Goal: Information Seeking & Learning: Find contact information

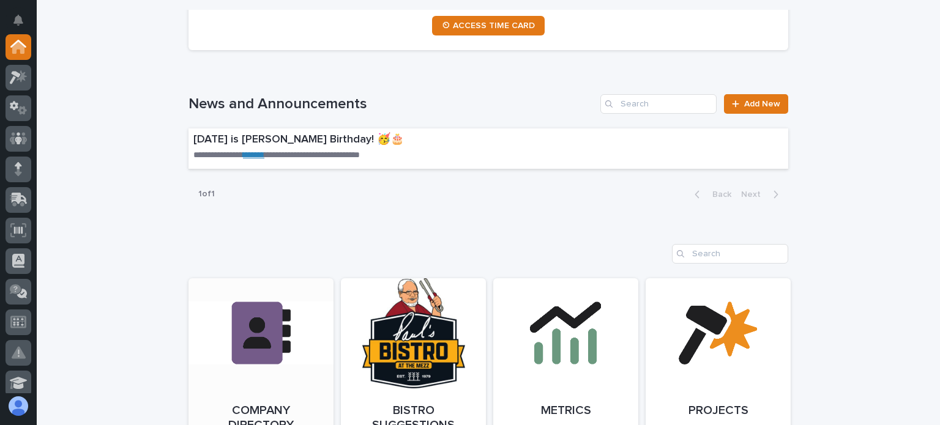
scroll to position [796, 0]
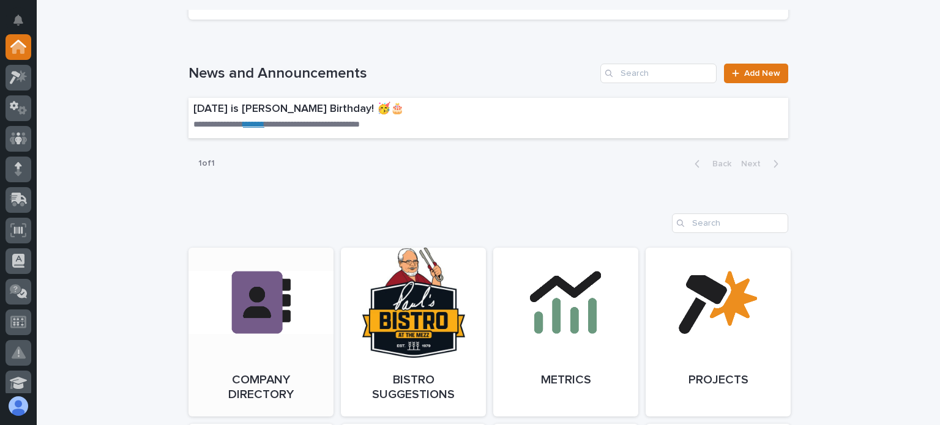
click at [268, 278] on link "Open Link" at bounding box center [260, 332] width 145 height 169
click at [264, 281] on link "Open Link" at bounding box center [260, 332] width 145 height 169
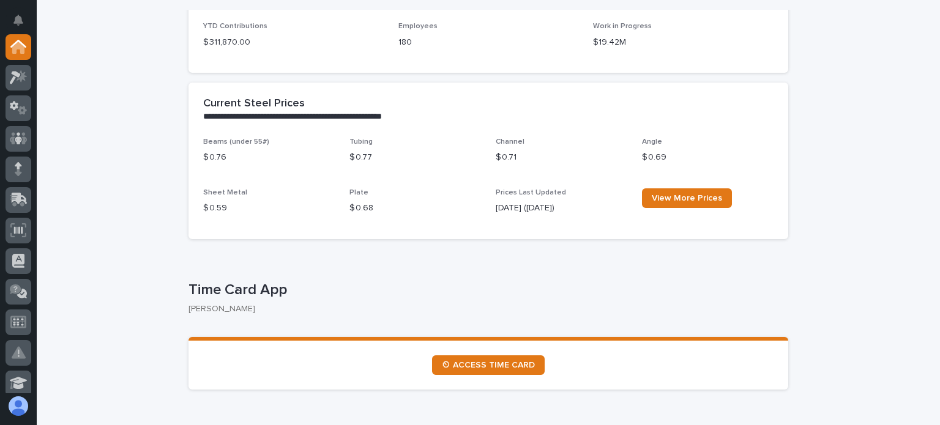
scroll to position [490, 0]
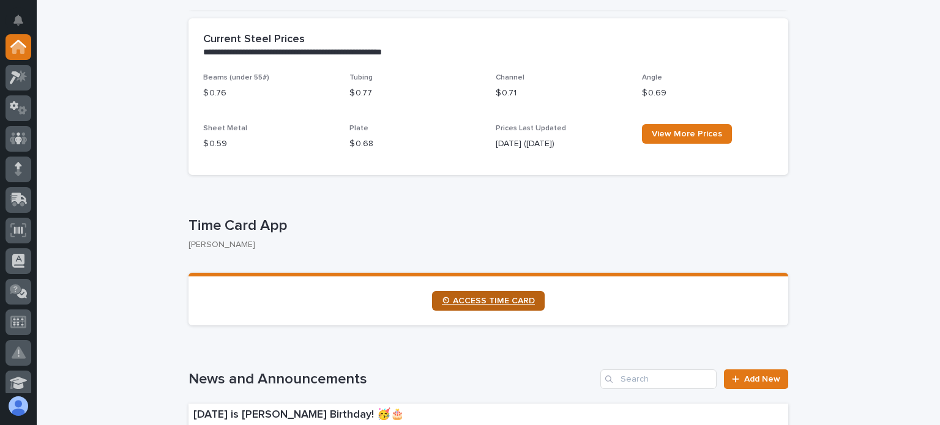
click at [510, 300] on span "⏲ ACCESS TIME CARD" at bounding box center [488, 301] width 93 height 9
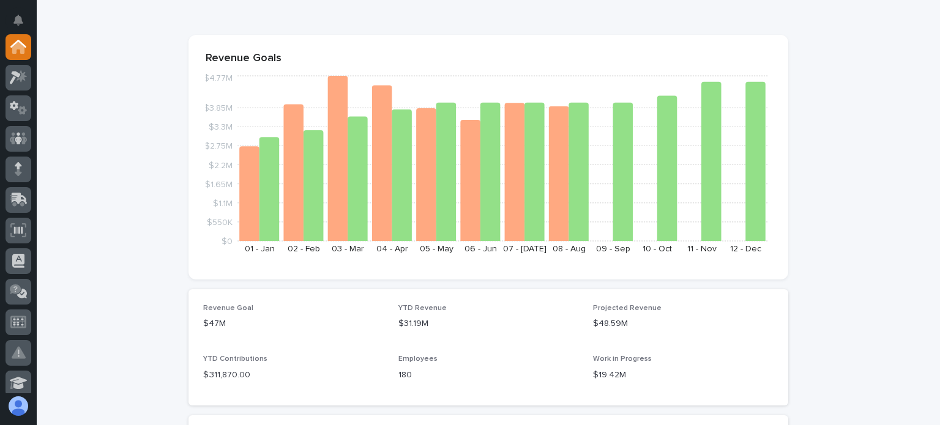
scroll to position [0, 0]
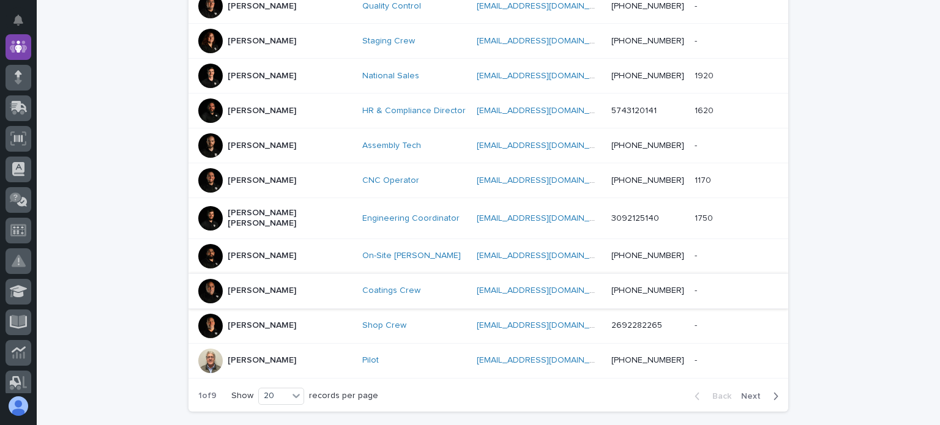
scroll to position [673, 0]
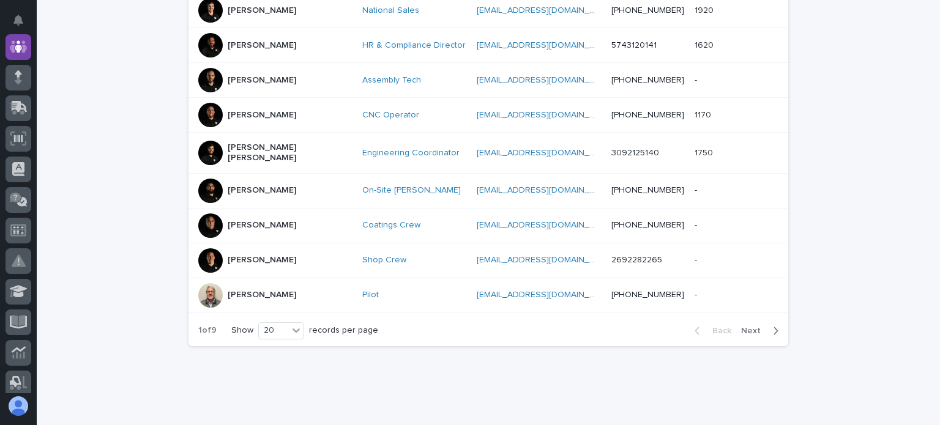
click at [753, 327] on span "Next" at bounding box center [754, 331] width 27 height 9
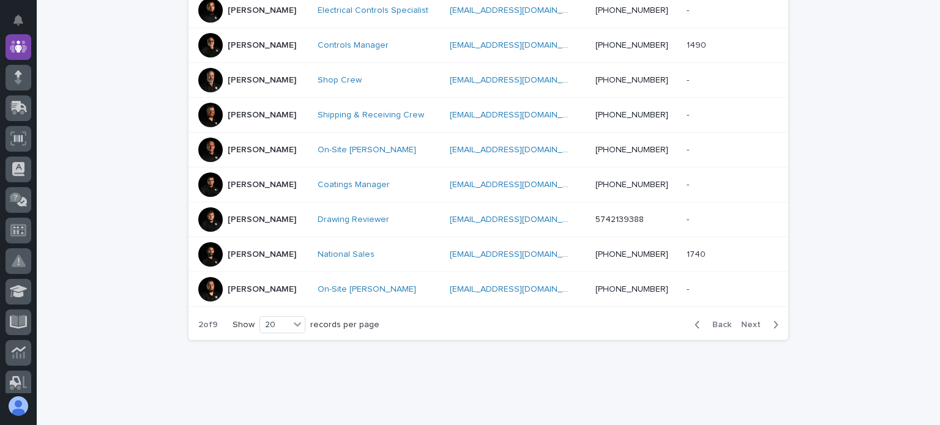
click at [748, 321] on span "Next" at bounding box center [754, 325] width 27 height 9
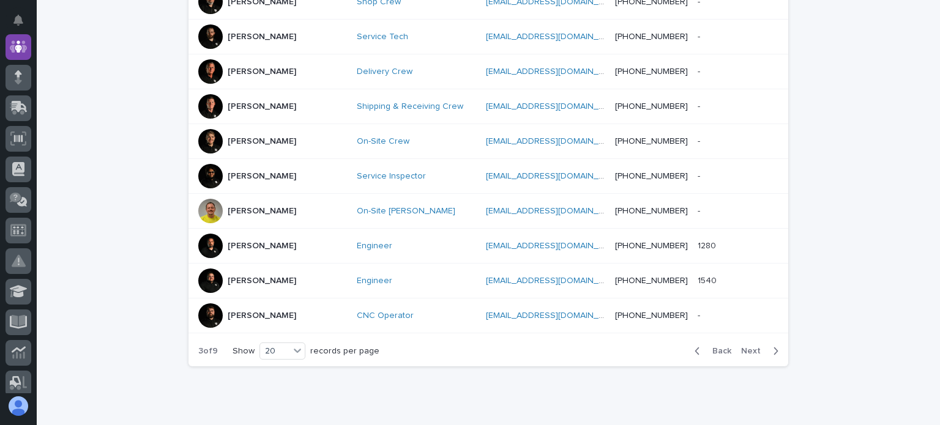
click at [748, 336] on div "Back Next" at bounding box center [736, 351] width 103 height 31
click at [741, 347] on span "Next" at bounding box center [754, 351] width 27 height 9
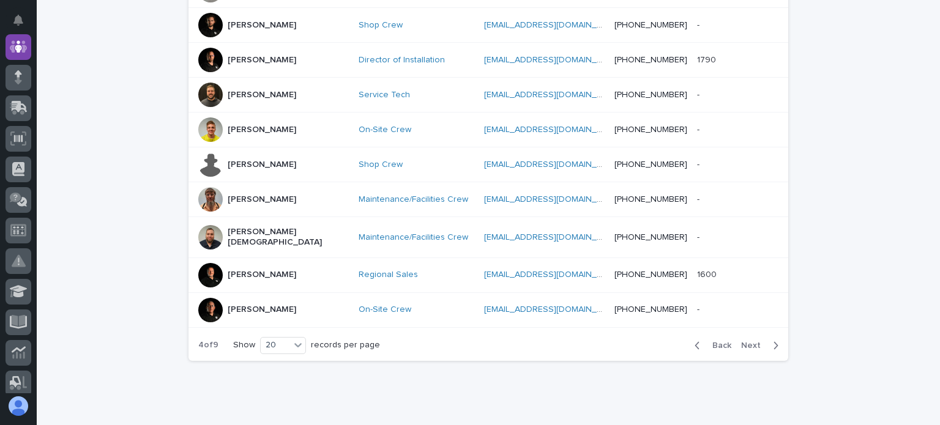
click at [744, 330] on div "Back Next" at bounding box center [736, 345] width 103 height 31
click at [751, 341] on span "Next" at bounding box center [754, 345] width 27 height 9
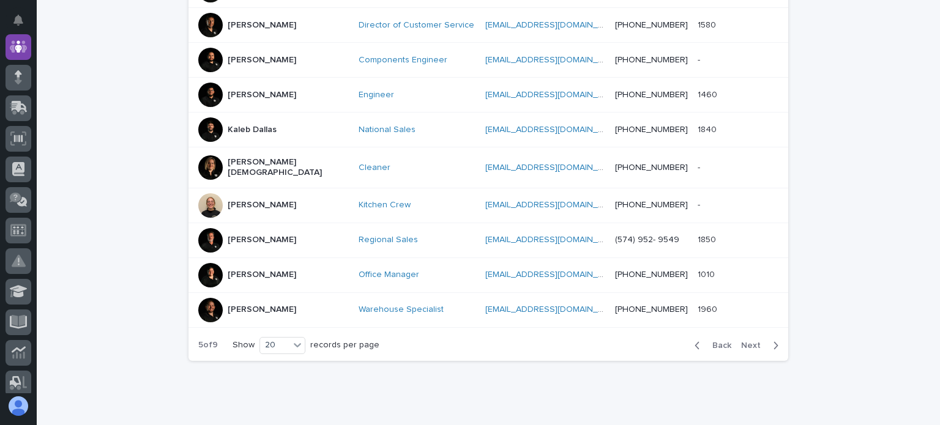
click at [751, 341] on span "Next" at bounding box center [754, 345] width 27 height 9
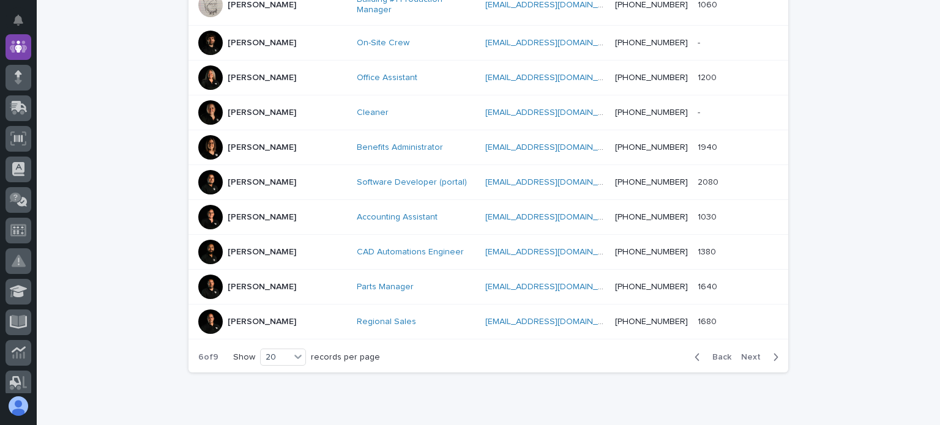
click at [751, 342] on div "Back Next" at bounding box center [736, 357] width 103 height 31
click at [747, 353] on span "Next" at bounding box center [754, 357] width 27 height 9
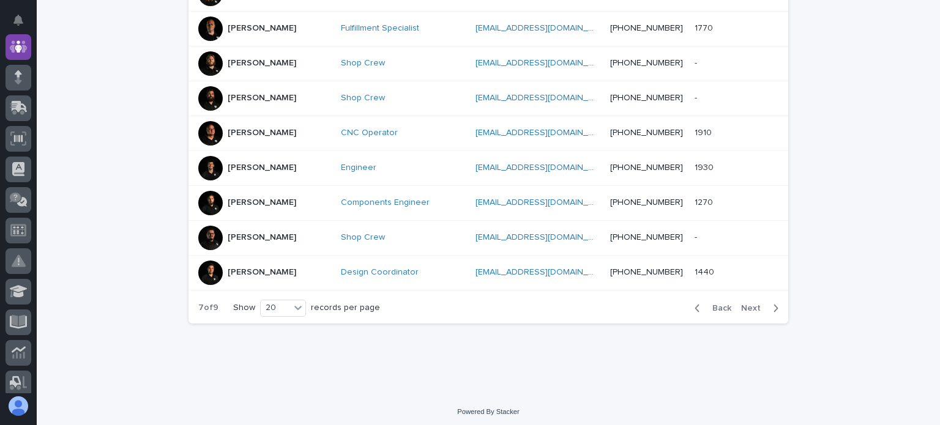
scroll to position [696, 0]
click at [747, 304] on span "Next" at bounding box center [754, 308] width 27 height 9
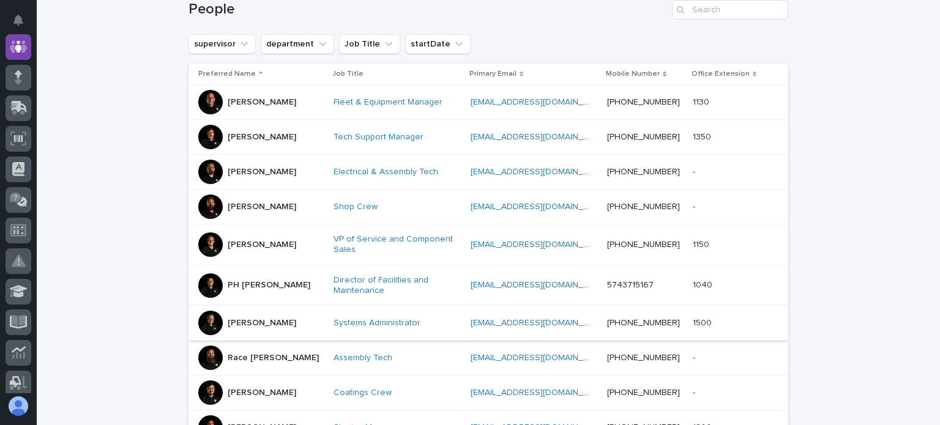
scroll to position [146, 0]
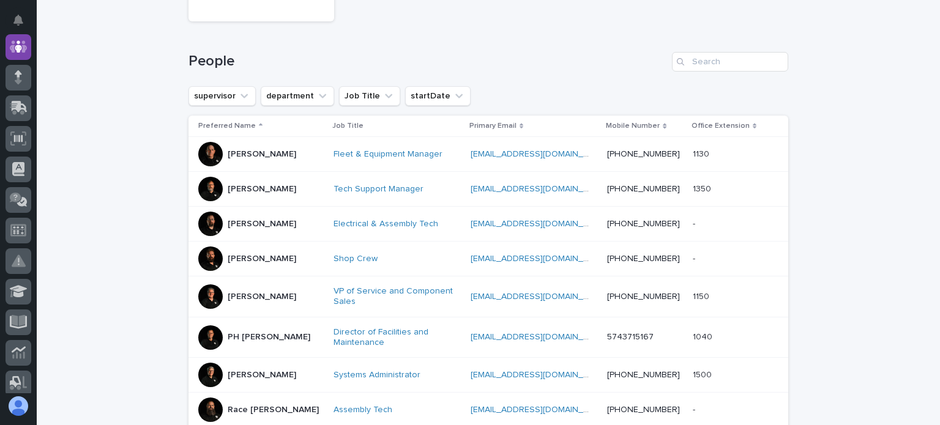
click at [205, 156] on div at bounding box center [210, 154] width 24 height 24
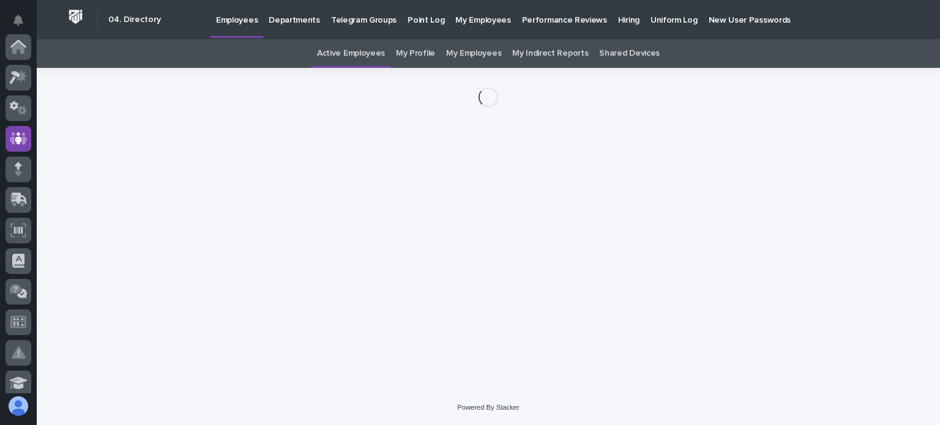
scroll to position [92, 0]
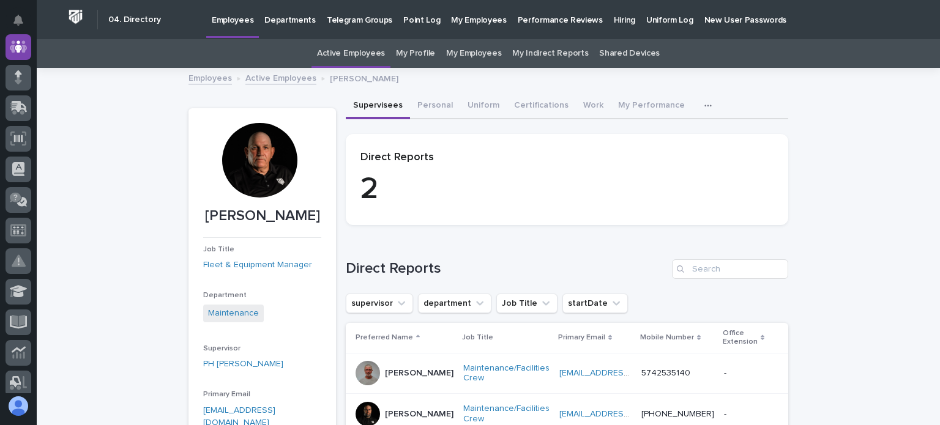
click at [246, 166] on div at bounding box center [259, 160] width 75 height 75
click at [250, 172] on div at bounding box center [259, 160] width 75 height 75
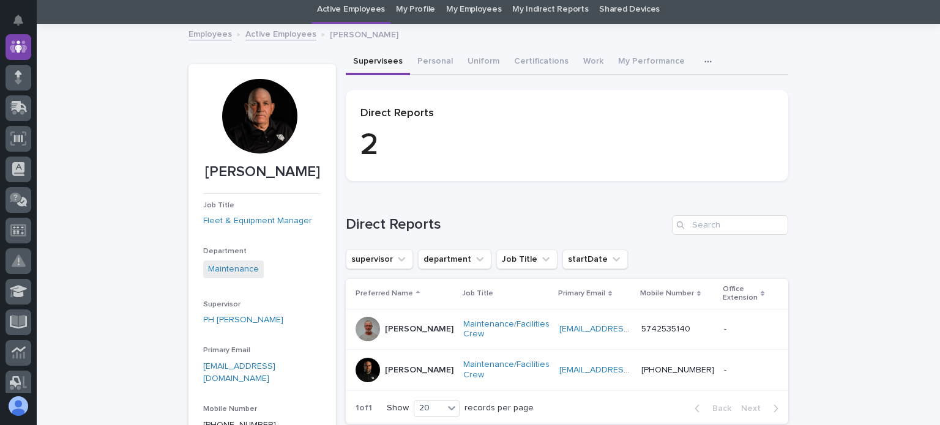
scroll to position [61, 0]
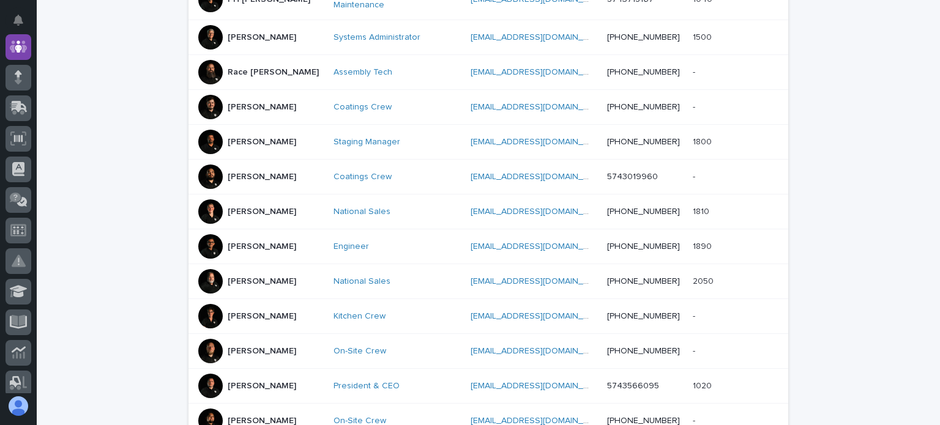
scroll to position [651, 0]
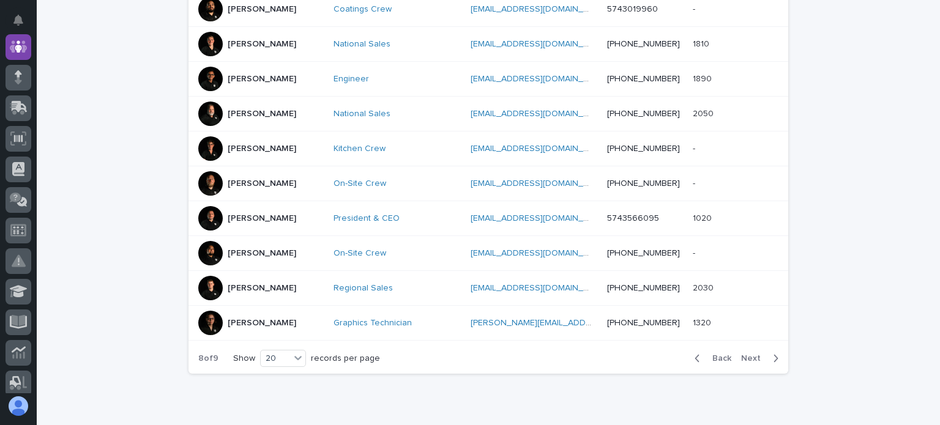
click at [709, 354] on span "Back" at bounding box center [718, 358] width 26 height 9
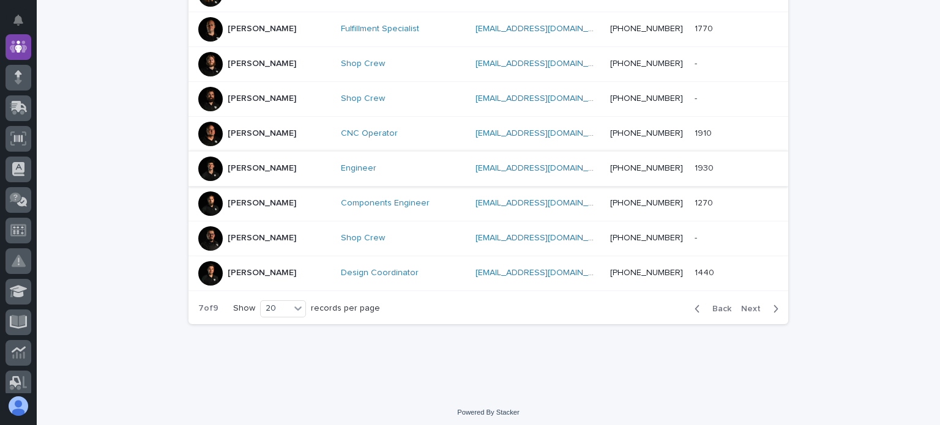
scroll to position [696, 0]
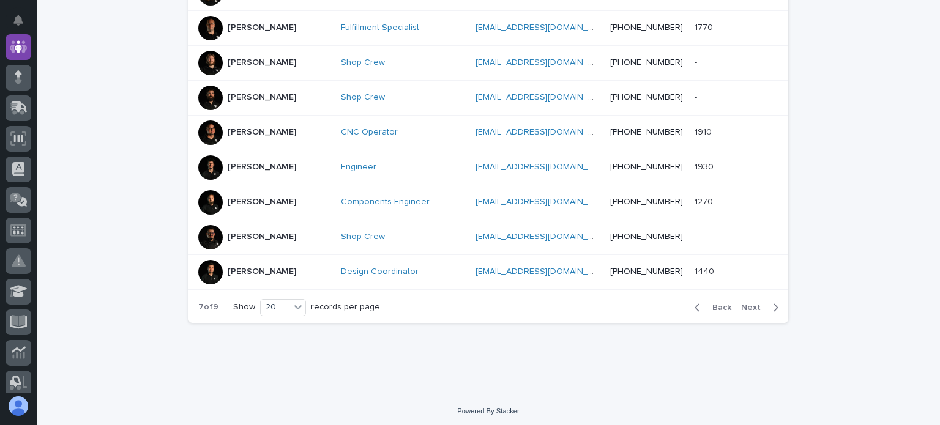
click at [715, 302] on button "Back" at bounding box center [710, 307] width 51 height 11
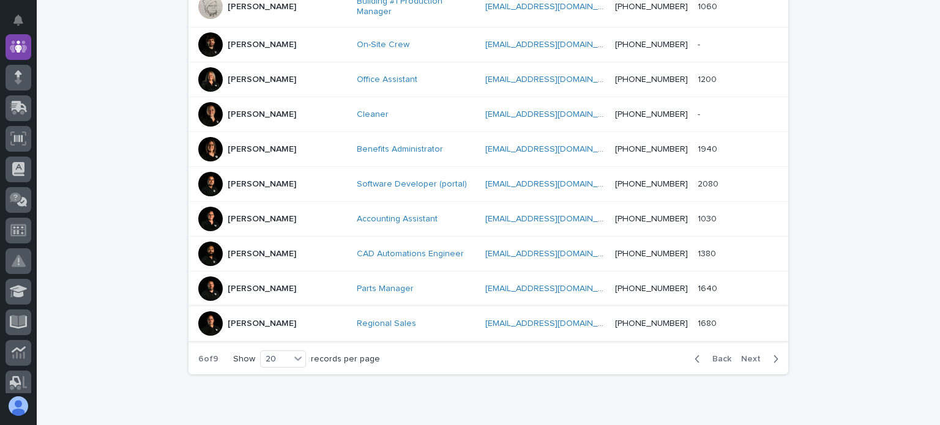
scroll to position [703, 0]
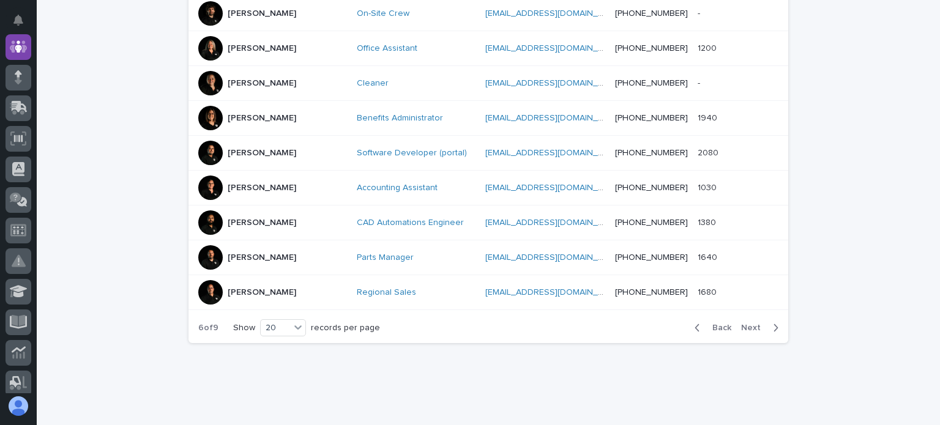
click at [715, 323] on button "Back" at bounding box center [710, 328] width 51 height 11
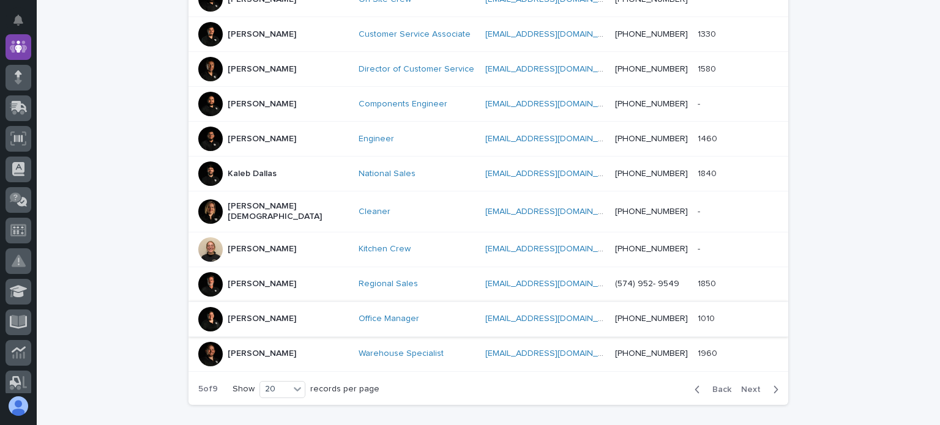
scroll to position [690, 0]
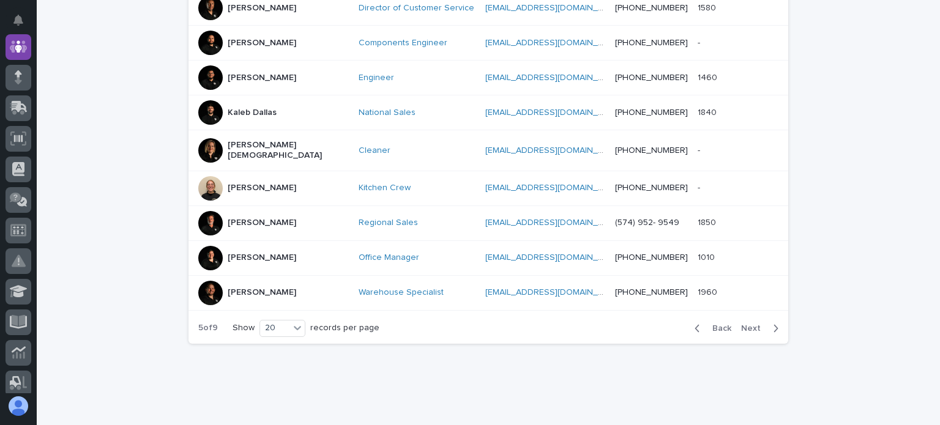
click at [713, 323] on button "Back" at bounding box center [710, 328] width 51 height 11
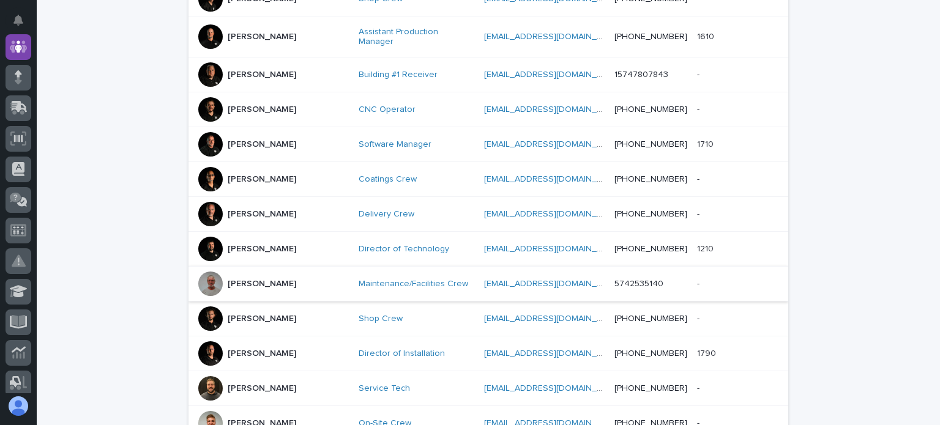
scroll to position [507, 0]
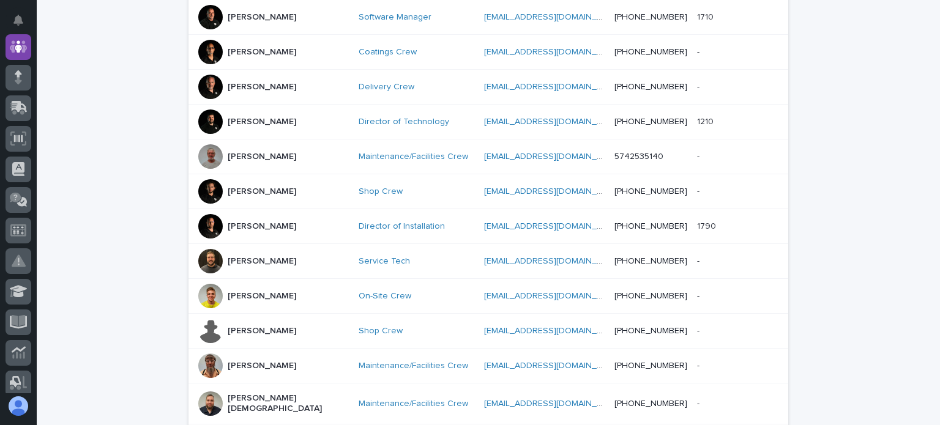
click at [204, 249] on div at bounding box center [210, 261] width 24 height 24
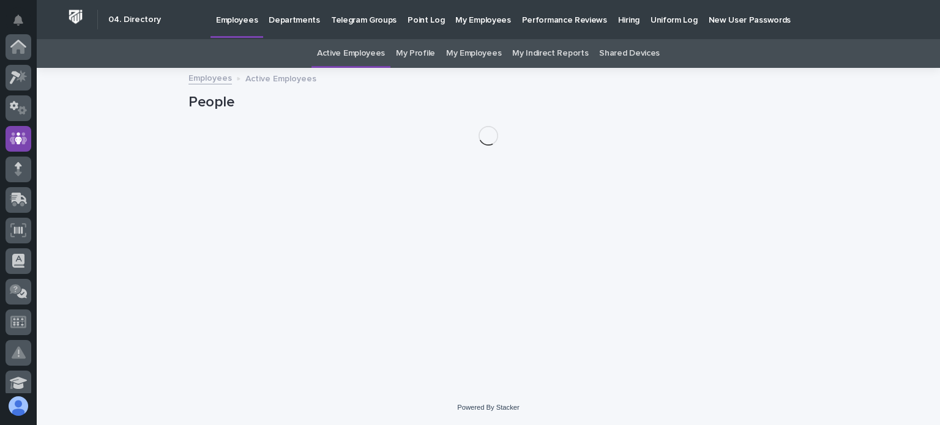
scroll to position [92, 0]
